Goal: Task Accomplishment & Management: Manage account settings

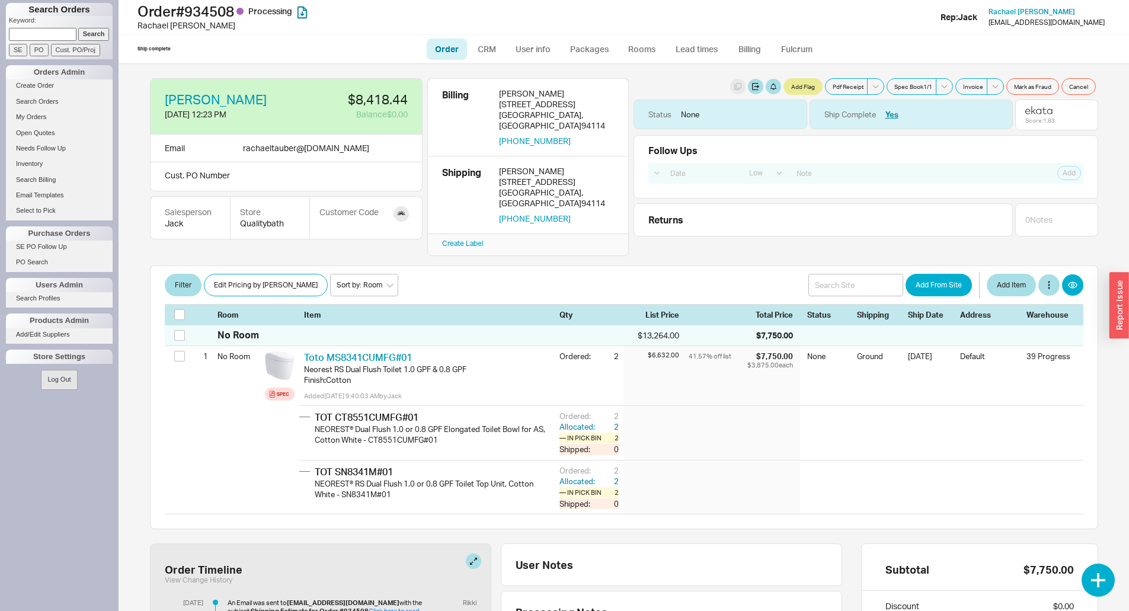
select select "LOW"
click at [599, 52] on link "Packages" at bounding box center [590, 49] width 56 height 21
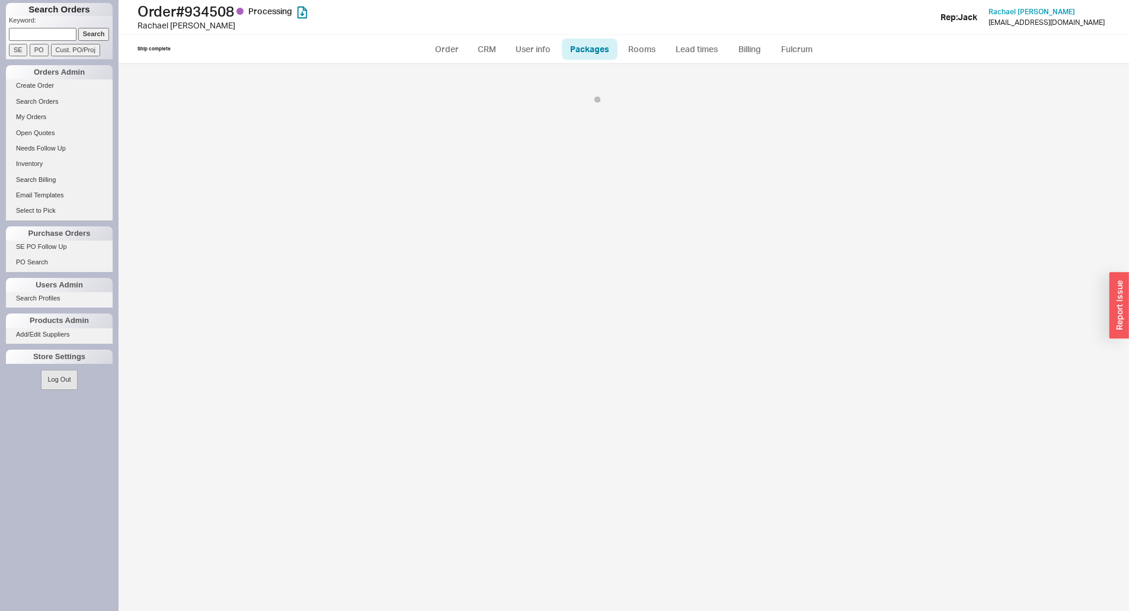
select select "1"
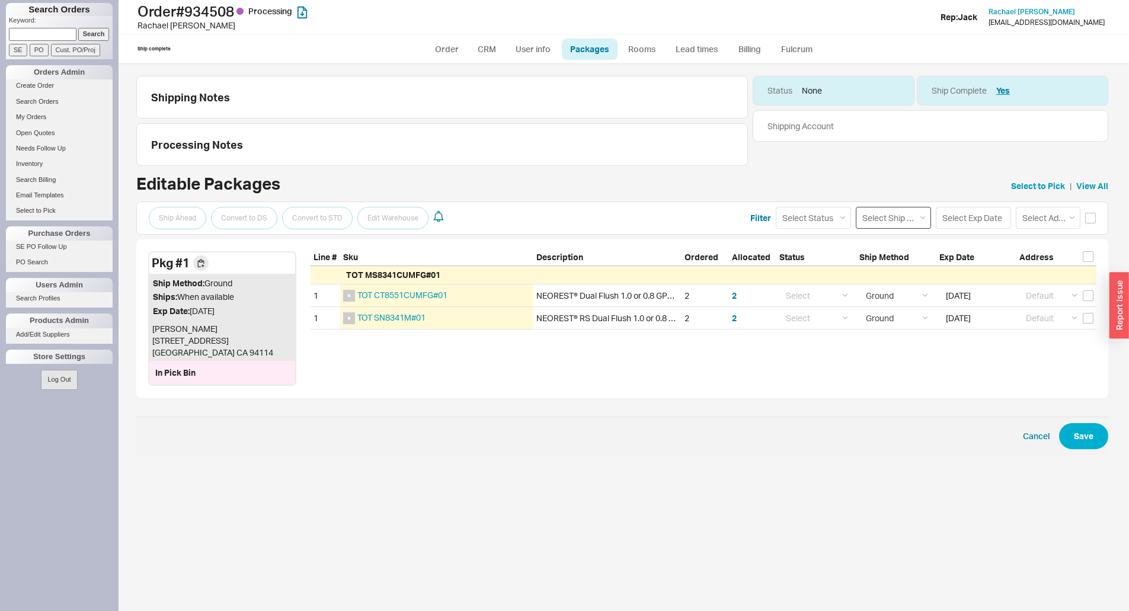
click at [905, 217] on select "Select Ship Method Ground LTL Our Truck --------------- Customer Pickup - Showr…" at bounding box center [893, 218] width 75 height 22
select select "9"
click at [856, 207] on select "Select Ship Method Ground LTL Our Truck --------------- Customer Pickup - Showr…" at bounding box center [893, 218] width 75 height 22
select select
click at [1082, 435] on button "Save" at bounding box center [1083, 436] width 49 height 26
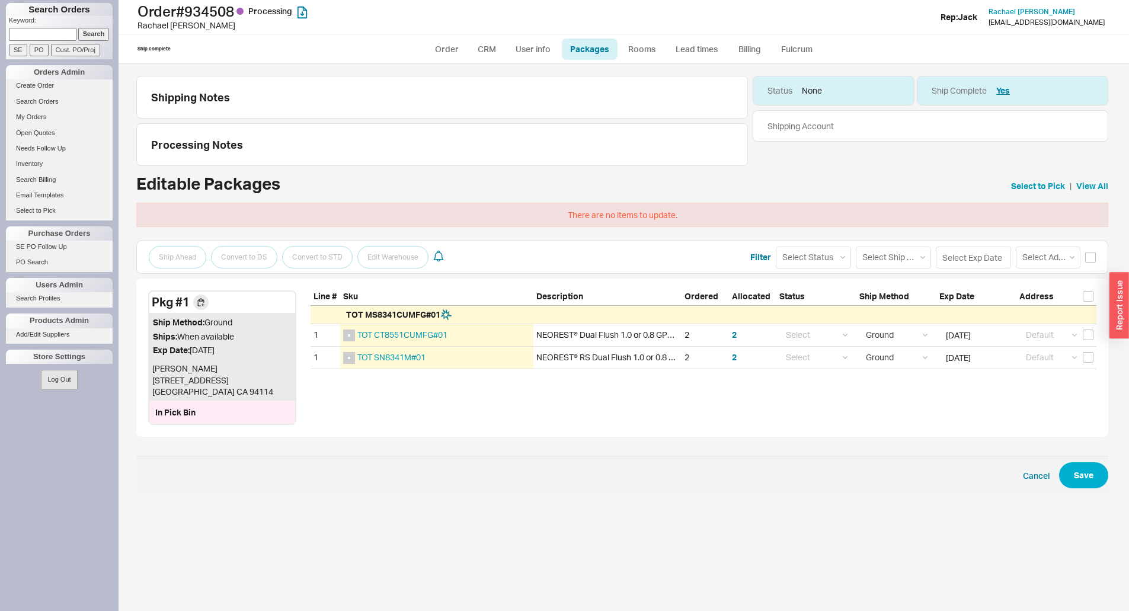
click at [917, 312] on div "TOT MS8341CUMFG#01" at bounding box center [704, 315] width 786 height 18
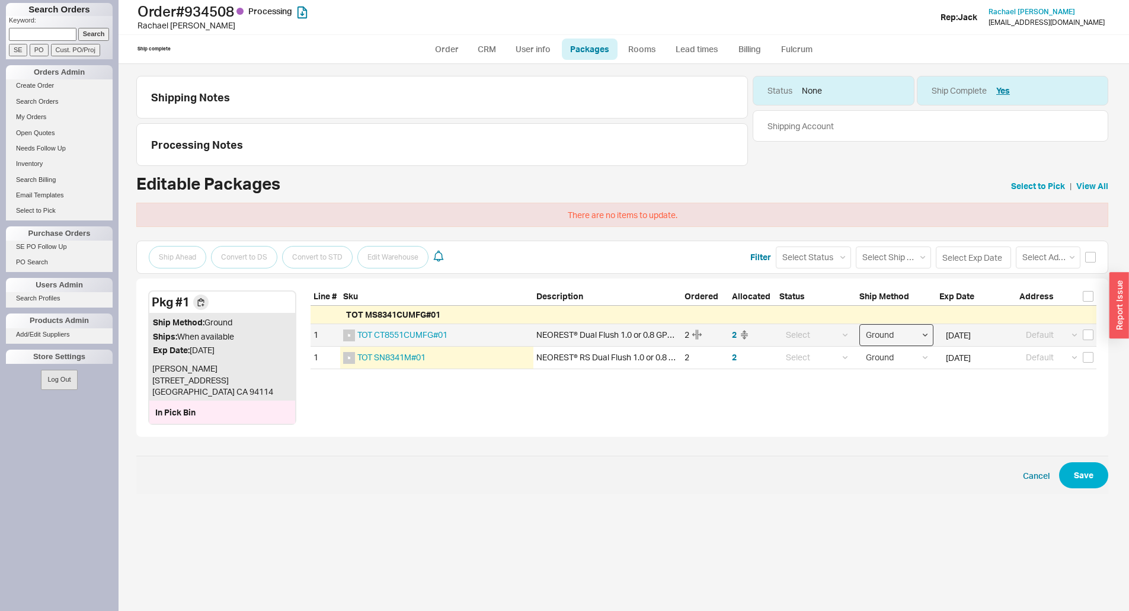
click at [922, 339] on select "Select Ground LTL Our Truck --------------- Customer Pickup - Showroom Customer…" at bounding box center [896, 335] width 74 height 22
select select "9"
click at [859, 324] on select "Select Ground LTL Our Truck --------------- Customer Pickup - Showroom Customer…" at bounding box center [896, 335] width 74 height 22
select select "9"
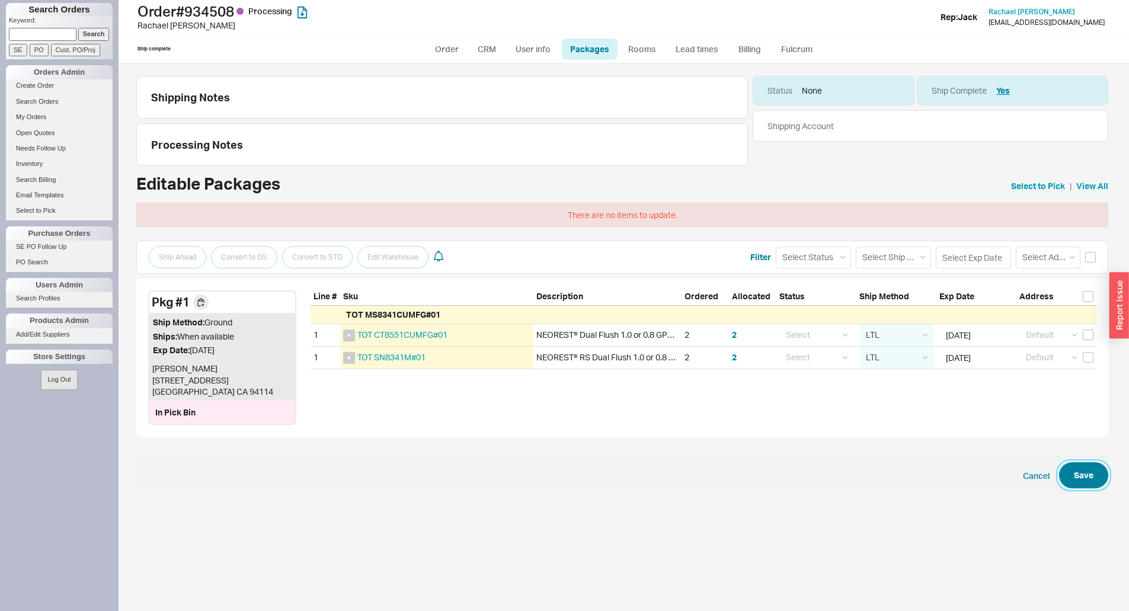
click at [1090, 485] on button "Save" at bounding box center [1083, 475] width 49 height 26
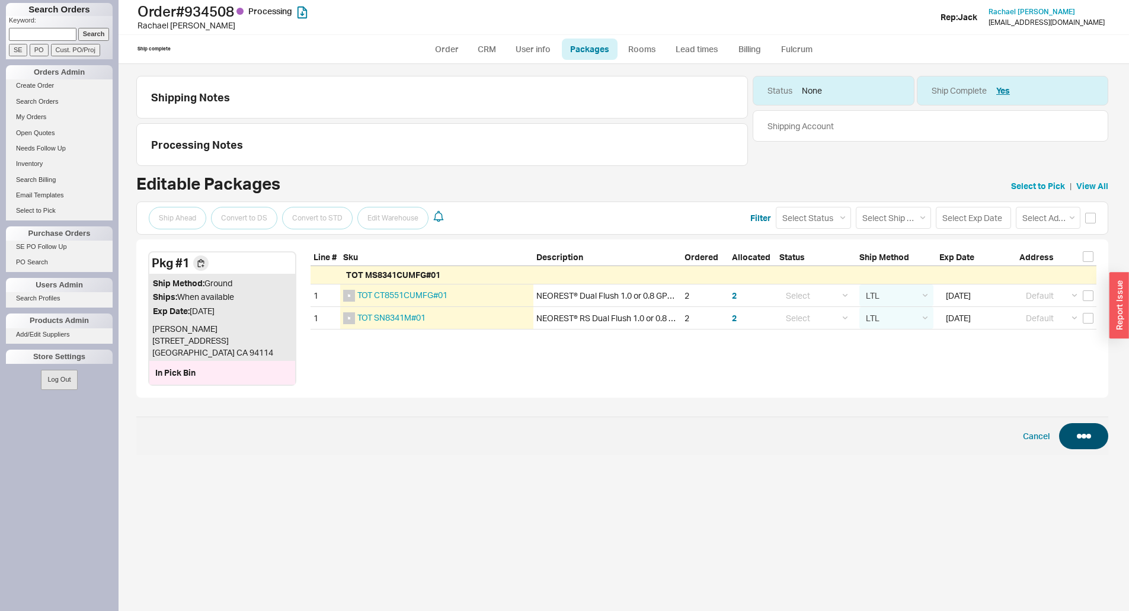
select select "9"
